Goal: Information Seeking & Learning: Learn about a topic

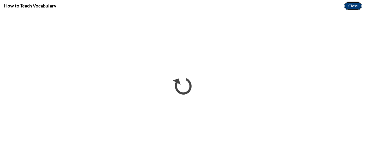
click at [352, 6] on button "Close" at bounding box center [353, 6] width 18 height 9
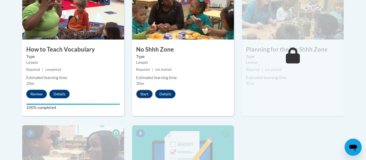
click at [146, 97] on button "Start" at bounding box center [144, 94] width 17 height 9
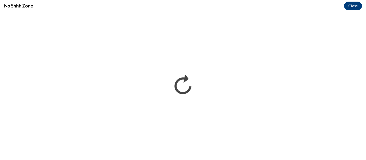
click at [351, 1] on div "No Shhh Zone Close" at bounding box center [183, 6] width 366 height 12
click at [352, 7] on button "Close" at bounding box center [353, 6] width 18 height 9
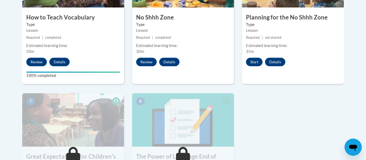
scroll to position [364, 0]
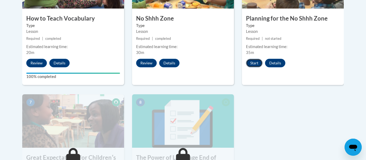
click at [252, 62] on button "Start" at bounding box center [254, 63] width 17 height 9
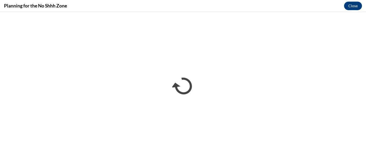
scroll to position [0, 0]
click at [353, 7] on button "Close" at bounding box center [353, 6] width 18 height 9
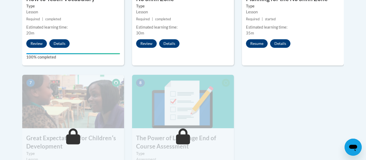
scroll to position [385, 0]
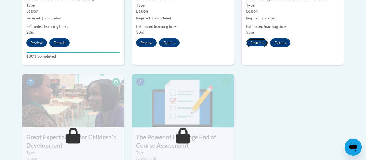
click at [257, 44] on button "Resume" at bounding box center [257, 43] width 22 height 9
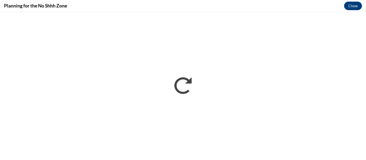
scroll to position [0, 0]
click at [348, 4] on button "Close" at bounding box center [353, 6] width 18 height 9
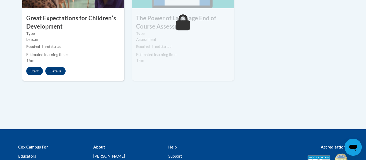
scroll to position [504, 0]
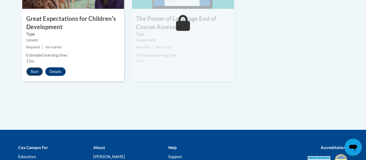
click at [37, 70] on button "Start" at bounding box center [34, 71] width 17 height 9
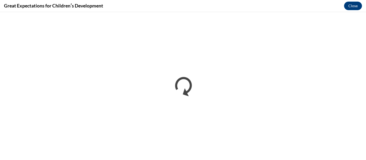
scroll to position [0, 0]
click at [352, 4] on button "Close" at bounding box center [353, 6] width 18 height 9
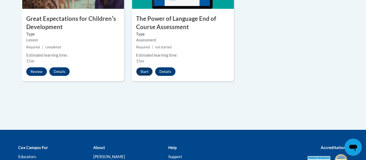
click at [144, 72] on button "Start" at bounding box center [144, 71] width 17 height 9
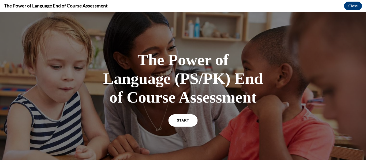
click at [180, 122] on span "START" at bounding box center [183, 121] width 12 height 4
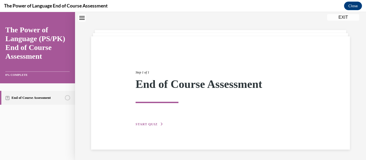
scroll to position [17, 0]
click at [145, 122] on button "START QUIZ" at bounding box center [149, 124] width 28 height 5
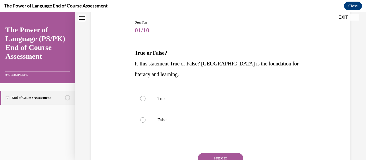
scroll to position [61, 0]
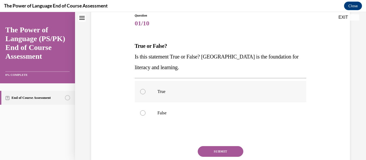
click at [163, 94] on p "True" at bounding box center [224, 91] width 135 height 5
click at [145, 94] on input "True" at bounding box center [142, 91] width 5 height 5
radio input "true"
click at [203, 147] on button "SUBMIT" at bounding box center [221, 151] width 46 height 11
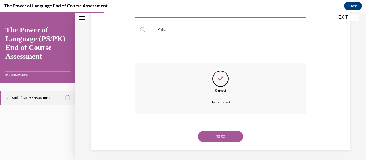
scroll to position [145, 0]
click at [211, 137] on button "NEXT" at bounding box center [221, 136] width 46 height 11
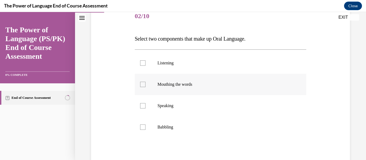
scroll to position [69, 0]
click at [169, 69] on label "Listening" at bounding box center [221, 62] width 172 height 21
click at [145, 65] on input "Listening" at bounding box center [142, 62] width 5 height 5
checkbox input "true"
click at [172, 104] on p "Speaking" at bounding box center [224, 105] width 135 height 5
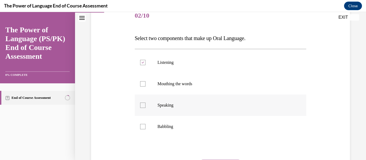
click at [145, 104] on input "Speaking" at bounding box center [142, 105] width 5 height 5
checkbox input "true"
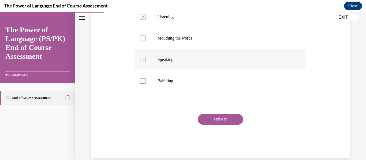
scroll to position [123, 0]
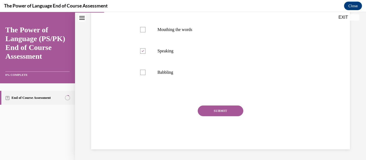
click at [204, 110] on button "SUBMIT" at bounding box center [221, 111] width 46 height 11
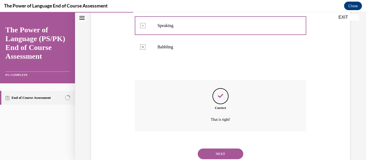
scroll to position [167, 0]
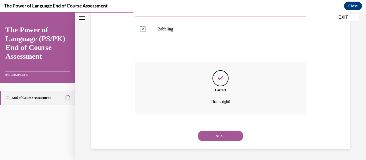
click at [214, 135] on button "NEXT" at bounding box center [221, 136] width 46 height 11
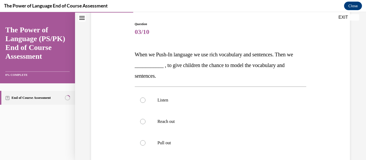
scroll to position [54, 0]
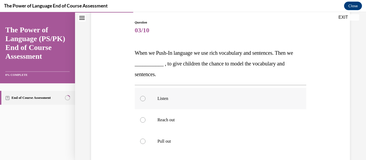
click at [187, 100] on p "Listen" at bounding box center [224, 98] width 135 height 5
click at [145, 100] on input "Listen" at bounding box center [142, 98] width 5 height 5
radio input "true"
click at [189, 100] on p "Listen" at bounding box center [224, 98] width 135 height 5
click at [145, 100] on input "Listen" at bounding box center [142, 98] width 5 height 5
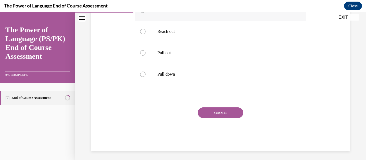
scroll to position [145, 0]
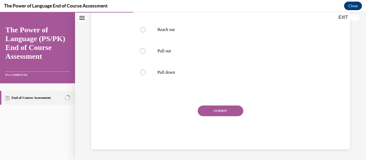
click at [209, 108] on button "SUBMIT" at bounding box center [221, 111] width 46 height 11
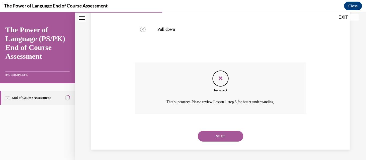
scroll to position [188, 0]
click at [220, 134] on button "NEXT" at bounding box center [221, 136] width 46 height 11
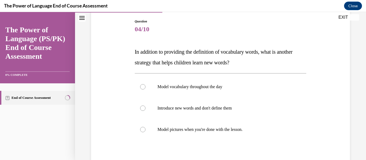
scroll to position [57, 0]
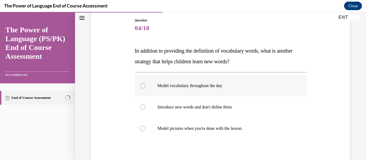
click at [222, 89] on label "Model vocabulary throughout the day" at bounding box center [221, 85] width 172 height 21
click at [145, 89] on input "Model vocabulary throughout the day" at bounding box center [142, 85] width 5 height 5
radio input "true"
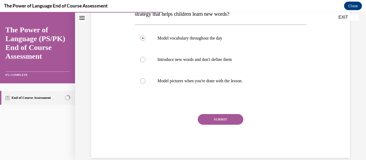
click at [232, 118] on button "SUBMIT" at bounding box center [221, 119] width 46 height 11
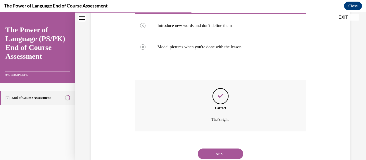
scroll to position [156, 0]
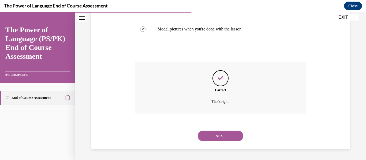
click at [235, 133] on button "NEXT" at bounding box center [221, 136] width 46 height 11
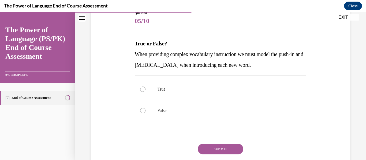
scroll to position [63, 0]
click at [210, 111] on p "False" at bounding box center [224, 110] width 135 height 5
click at [145, 111] on input "False" at bounding box center [142, 110] width 5 height 5
radio input "true"
click at [168, 92] on p "True" at bounding box center [224, 89] width 135 height 5
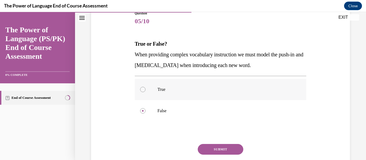
click at [145, 92] on input "True" at bounding box center [142, 89] width 5 height 5
radio input "true"
click at [218, 150] on button "SUBMIT" at bounding box center [221, 149] width 46 height 11
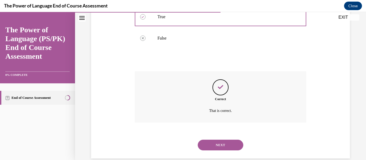
scroll to position [145, 0]
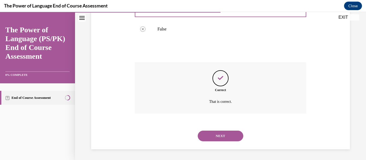
click at [210, 142] on div "NEXT" at bounding box center [221, 136] width 172 height 21
click at [197, 135] on div "NEXT" at bounding box center [221, 136] width 172 height 21
click at [200, 135] on button "NEXT" at bounding box center [221, 136] width 46 height 11
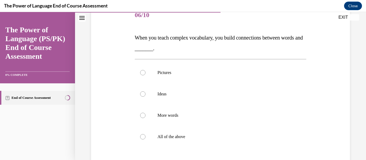
scroll to position [70, 0]
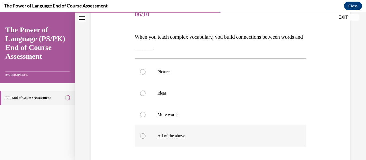
click at [198, 134] on p "All of the above" at bounding box center [224, 136] width 135 height 5
click at [145, 134] on input "All of the above" at bounding box center [142, 136] width 5 height 5
radio input "true"
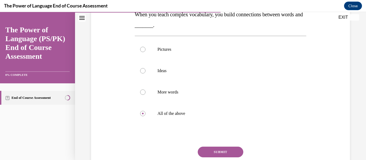
click at [208, 148] on button "SUBMIT" at bounding box center [221, 152] width 46 height 11
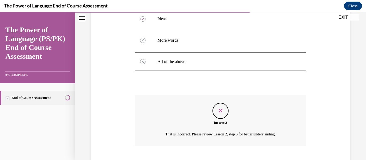
scroll to position [178, 0]
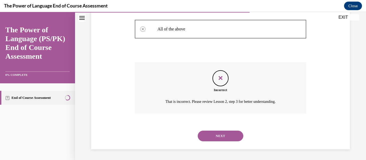
click at [206, 135] on button "NEXT" at bounding box center [221, 136] width 46 height 11
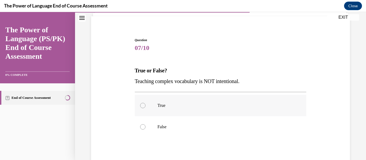
scroll to position [37, 0]
click at [203, 125] on p "False" at bounding box center [224, 126] width 135 height 5
click at [145, 125] on input "False" at bounding box center [142, 126] width 5 height 5
radio input "true"
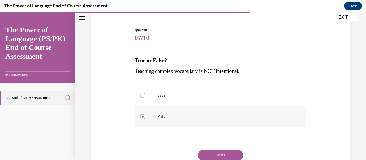
scroll to position [48, 0]
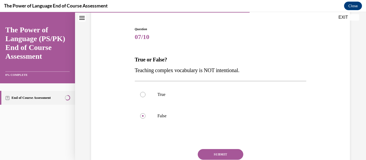
click at [215, 153] on button "SUBMIT" at bounding box center [221, 154] width 46 height 11
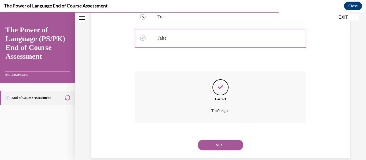
scroll to position [135, 0]
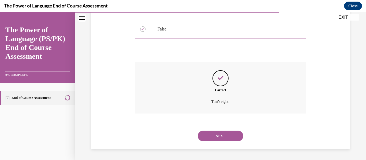
click at [209, 138] on button "NEXT" at bounding box center [221, 136] width 46 height 11
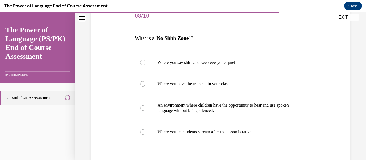
scroll to position [69, 0]
click at [195, 113] on p "An environment where children have the opportunity to hear and use spoken langu…" at bounding box center [224, 108] width 135 height 11
click at [145, 111] on input "An environment where children have the opportunity to hear and use spoken langu…" at bounding box center [142, 108] width 5 height 5
radio input "true"
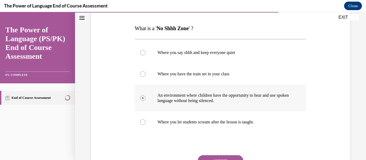
scroll to position [84, 0]
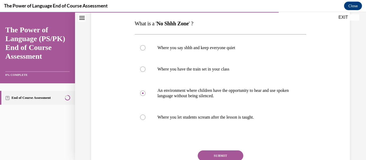
click at [210, 152] on button "SUBMIT" at bounding box center [221, 156] width 46 height 11
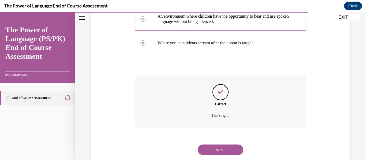
scroll to position [172, 0]
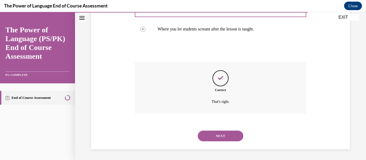
click at [212, 133] on button "NEXT" at bounding box center [221, 136] width 46 height 11
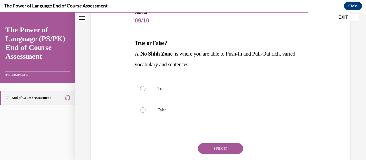
scroll to position [67, 0]
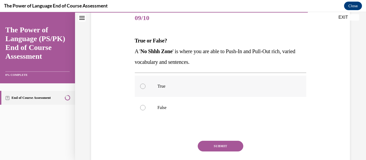
click at [194, 78] on label "True" at bounding box center [221, 86] width 172 height 21
click at [145, 84] on input "True" at bounding box center [142, 86] width 5 height 5
radio input "true"
click at [213, 146] on button "SUBMIT" at bounding box center [221, 146] width 46 height 11
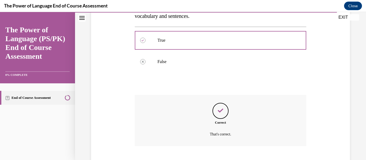
scroll to position [145, 0]
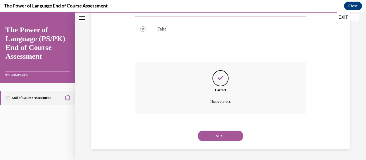
click at [211, 139] on button "NEXT" at bounding box center [221, 136] width 46 height 11
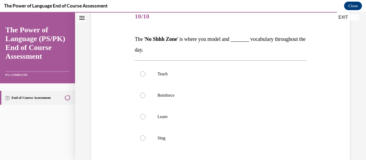
scroll to position [69, 0]
click at [180, 78] on label "Teach" at bounding box center [221, 73] width 172 height 21
click at [145, 77] on input "Teach" at bounding box center [142, 73] width 5 height 5
radio input "true"
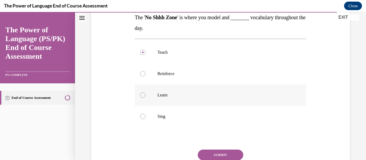
scroll to position [93, 0]
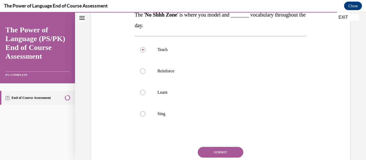
click at [208, 149] on button "SUBMIT" at bounding box center [221, 152] width 46 height 11
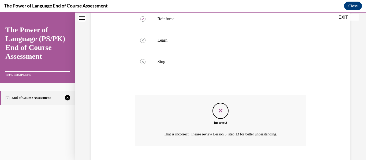
scroll to position [178, 0]
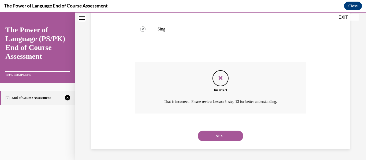
click at [210, 139] on button "NEXT" at bounding box center [221, 136] width 46 height 11
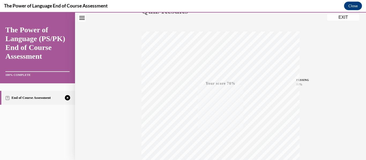
scroll to position [126, 0]
click at [220, 129] on icon "button" at bounding box center [220, 128] width 19 height 6
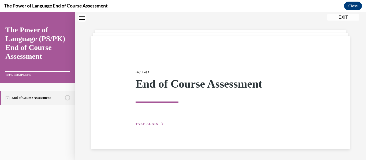
scroll to position [17, 0]
click at [144, 125] on span "TAKE AGAIN" at bounding box center [146, 124] width 23 height 4
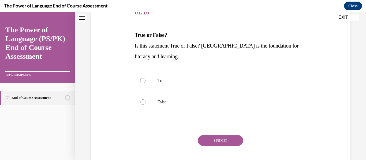
scroll to position [73, 0]
click at [172, 87] on label "True" at bounding box center [221, 80] width 172 height 21
click at [145, 83] on input "True" at bounding box center [142, 80] width 5 height 5
radio input "true"
click at [206, 138] on button "SUBMIT" at bounding box center [221, 140] width 46 height 11
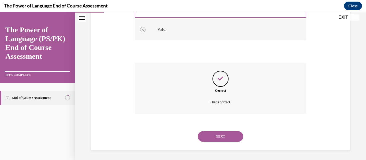
scroll to position [145, 0]
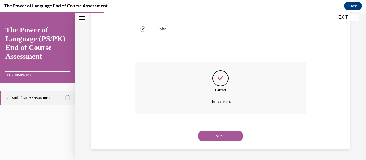
click at [220, 131] on button "NEXT" at bounding box center [221, 136] width 46 height 11
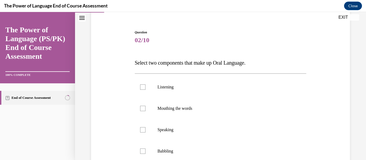
scroll to position [45, 0]
click at [187, 90] on label "Listening" at bounding box center [221, 86] width 172 height 21
click at [145, 89] on input "Listening" at bounding box center [142, 86] width 5 height 5
checkbox input "true"
click at [196, 137] on label "Speaking" at bounding box center [221, 129] width 172 height 21
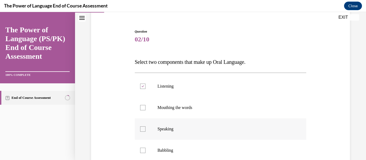
click at [145, 132] on input "Speaking" at bounding box center [142, 129] width 5 height 5
checkbox input "true"
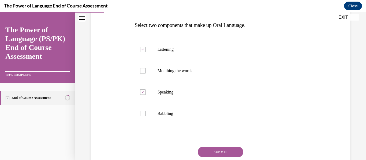
click at [212, 150] on button "SUBMIT" at bounding box center [221, 152] width 46 height 11
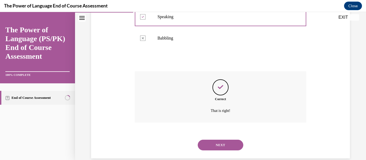
scroll to position [167, 0]
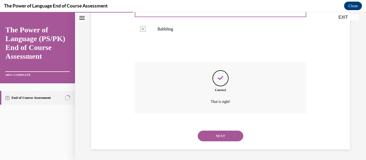
click at [213, 134] on button "NEXT" at bounding box center [221, 136] width 46 height 11
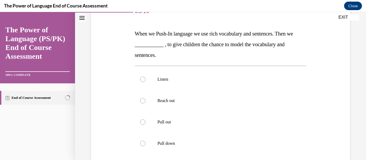
scroll to position [78, 0]
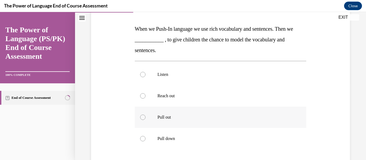
click at [185, 118] on p "Pull out" at bounding box center [224, 117] width 135 height 5
click at [145, 118] on input "Pull out" at bounding box center [142, 117] width 5 height 5
radio input "true"
click at [186, 129] on label "Pull down" at bounding box center [221, 138] width 172 height 21
click at [145, 136] on input "Pull down" at bounding box center [142, 138] width 5 height 5
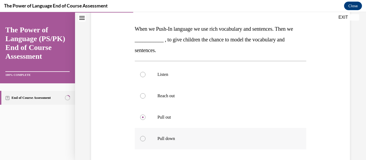
radio input "true"
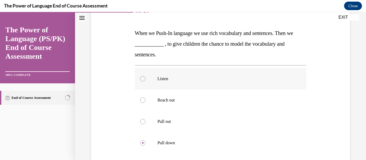
scroll to position [74, 0]
click at [195, 84] on label "Listen" at bounding box center [221, 79] width 172 height 21
click at [145, 82] on input "Listen" at bounding box center [142, 79] width 5 height 5
radio input "true"
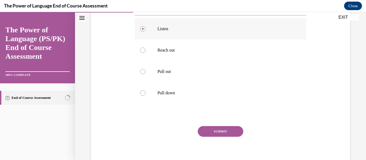
scroll to position [132, 0]
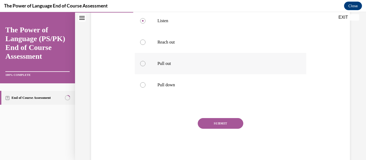
click at [187, 62] on p "Pull out" at bounding box center [224, 63] width 135 height 5
click at [145, 62] on input "Pull out" at bounding box center [142, 63] width 5 height 5
radio input "true"
click at [205, 123] on button "SUBMIT" at bounding box center [221, 123] width 46 height 11
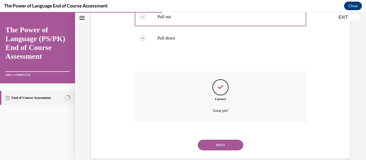
scroll to position [188, 0]
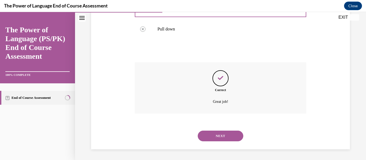
click at [219, 133] on button "NEXT" at bounding box center [221, 136] width 46 height 11
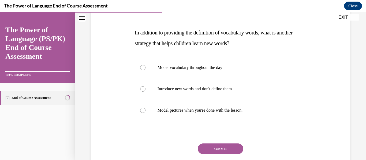
scroll to position [74, 0]
click at [181, 71] on label "Model vocabulary throughout the day" at bounding box center [221, 67] width 172 height 21
click at [145, 71] on input "Model vocabulary throughout the day" at bounding box center [142, 67] width 5 height 5
radio input "true"
click at [217, 151] on button "SUBMIT" at bounding box center [221, 149] width 46 height 11
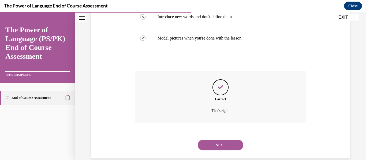
scroll to position [156, 0]
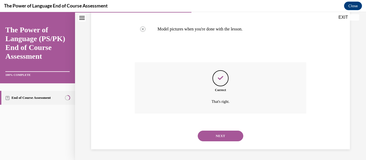
click at [211, 136] on button "NEXT" at bounding box center [221, 136] width 46 height 11
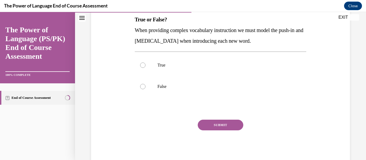
scroll to position [102, 0]
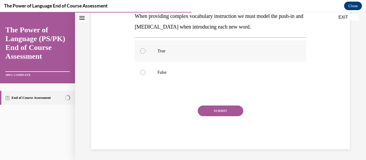
click at [164, 56] on label "True" at bounding box center [221, 50] width 172 height 21
click at [145, 54] on input "True" at bounding box center [142, 50] width 5 height 5
radio input "true"
click at [211, 108] on button "SUBMIT" at bounding box center [221, 111] width 46 height 11
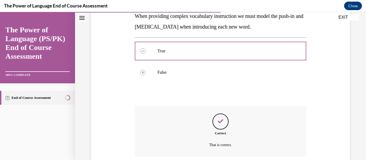
scroll to position [145, 0]
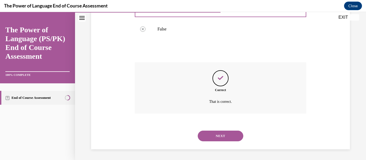
click at [221, 141] on button "NEXT" at bounding box center [221, 136] width 46 height 11
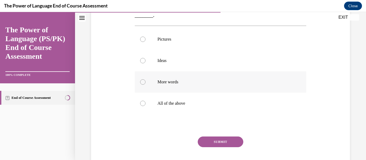
scroll to position [104, 0]
click at [198, 99] on label "All of the above" at bounding box center [221, 102] width 172 height 21
click at [145, 100] on input "All of the above" at bounding box center [142, 102] width 5 height 5
radio input "true"
click at [219, 138] on button "SUBMIT" at bounding box center [221, 141] width 46 height 11
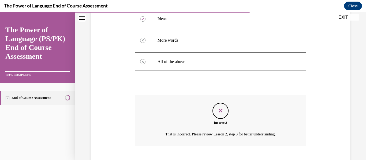
scroll to position [178, 0]
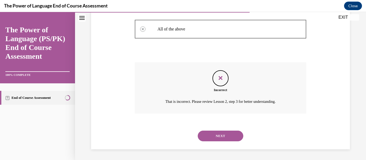
click at [219, 138] on button "NEXT" at bounding box center [221, 136] width 46 height 11
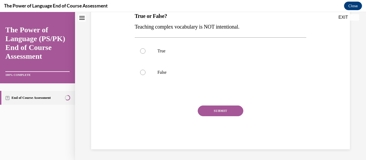
scroll to position [0, 0]
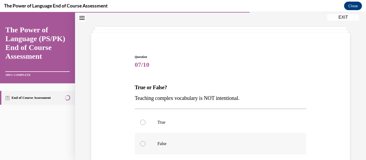
click at [219, 139] on label "False" at bounding box center [221, 143] width 172 height 21
click at [145, 141] on input "False" at bounding box center [142, 143] width 5 height 5
radio input "true"
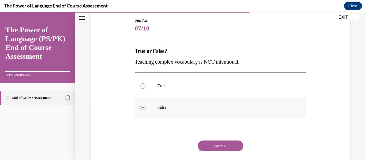
scroll to position [57, 0]
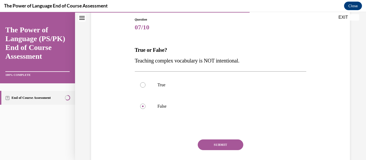
click at [221, 146] on button "SUBMIT" at bounding box center [221, 145] width 46 height 11
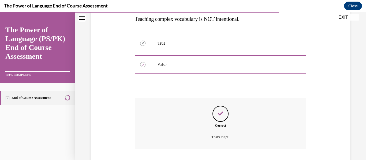
scroll to position [135, 0]
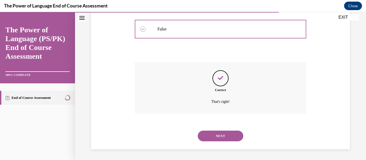
click at [220, 132] on button "NEXT" at bounding box center [221, 136] width 46 height 11
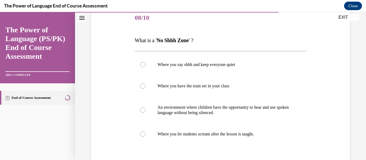
scroll to position [69, 0]
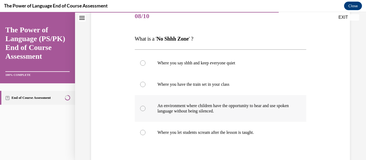
click at [213, 110] on p "An environment where children have the opportunity to hear and use spoken langu…" at bounding box center [224, 108] width 135 height 11
click at [145, 110] on input "An environment where children have the opportunity to hear and use spoken langu…" at bounding box center [142, 108] width 5 height 5
radio input "true"
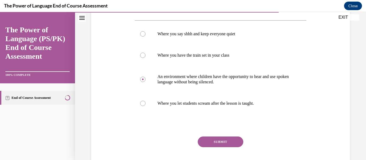
click at [217, 141] on button "SUBMIT" at bounding box center [221, 142] width 46 height 11
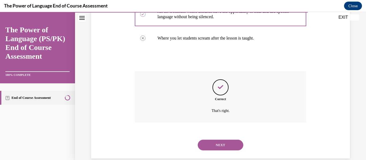
scroll to position [172, 0]
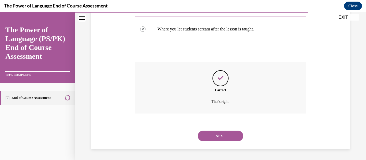
click at [219, 137] on button "NEXT" at bounding box center [221, 136] width 46 height 11
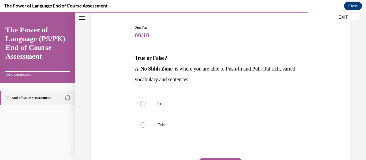
scroll to position [51, 0]
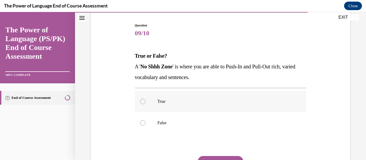
click at [216, 107] on label "True" at bounding box center [221, 101] width 172 height 21
click at [145, 104] on input "True" at bounding box center [142, 101] width 5 height 5
radio input "true"
click at [220, 158] on button "SUBMIT" at bounding box center [221, 161] width 46 height 11
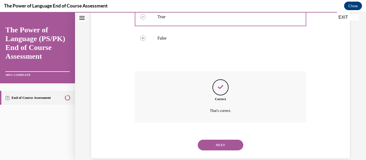
scroll to position [145, 0]
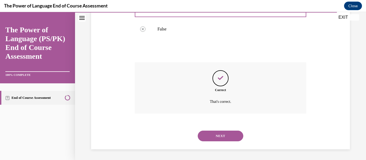
click at [215, 132] on button "NEXT" at bounding box center [221, 136] width 46 height 11
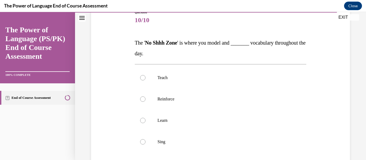
scroll to position [67, 0]
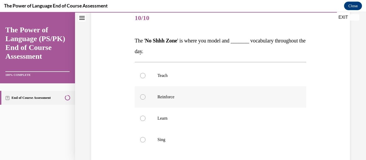
click at [191, 107] on label "Reinforce" at bounding box center [221, 96] width 172 height 21
click at [145, 100] on input "Reinforce" at bounding box center [142, 97] width 5 height 5
radio input "true"
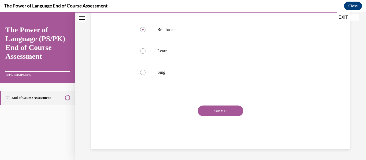
click at [210, 111] on button "SUBMIT" at bounding box center [221, 111] width 46 height 11
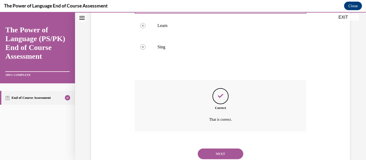
scroll to position [178, 0]
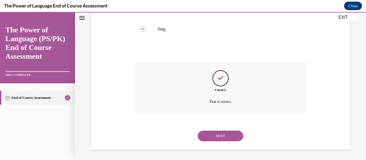
click at [215, 138] on button "NEXT" at bounding box center [221, 136] width 46 height 11
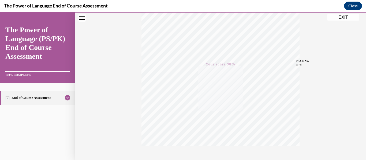
scroll to position [126, 0]
click at [359, 8] on button "Close" at bounding box center [353, 6] width 18 height 9
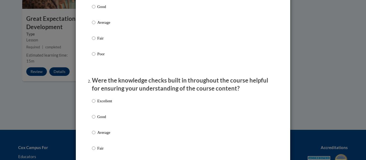
scroll to position [0, 0]
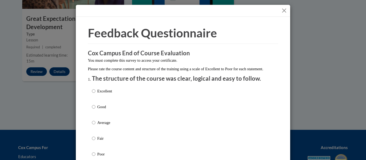
click at [282, 8] on button "Close" at bounding box center [284, 10] width 7 height 7
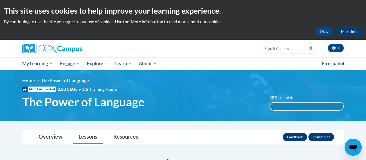
click at [284, 105] on div "38% complete" at bounding box center [306, 106] width 73 height 7
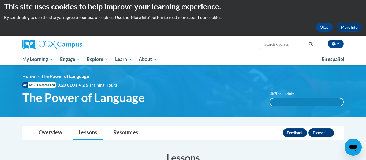
scroll to position [2, 0]
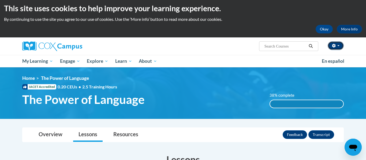
click at [332, 46] on icon "button" at bounding box center [333, 46] width 3 height 4
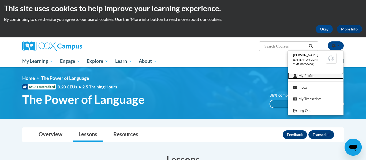
click at [321, 74] on link "My Profile" at bounding box center [316, 76] width 56 height 7
